Goal: Entertainment & Leisure: Browse casually

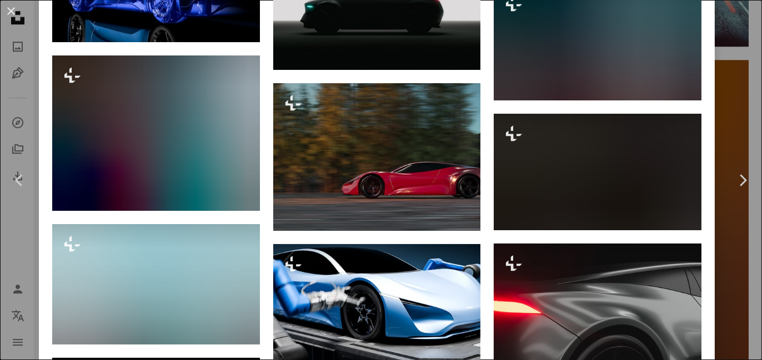
scroll to position [2388, 0]
